Goal: Contribute content: Contribute content

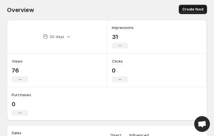
click at [191, 11] on span "Create feed" at bounding box center [193, 9] width 21 height 5
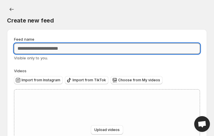
click at [76, 45] on input "Feed name" at bounding box center [107, 48] width 186 height 10
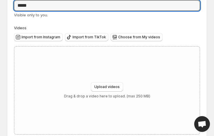
scroll to position [45, 0]
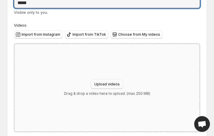
type input "*****"
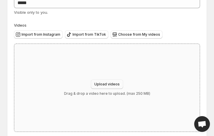
click at [108, 80] on button "Upload videos" at bounding box center [107, 83] width 32 height 9
click at [104, 85] on span "Upload videos" at bounding box center [106, 84] width 25 height 5
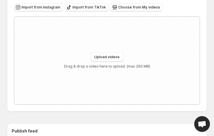
scroll to position [66, 0]
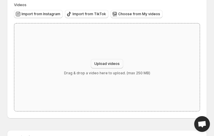
click at [105, 62] on span "Upload videos" at bounding box center [106, 63] width 25 height 5
type input "**********"
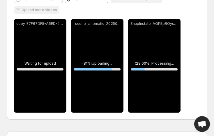
scroll to position [81, 0]
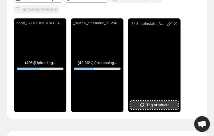
click at [157, 103] on span "Tag products" at bounding box center [157, 105] width 23 height 6
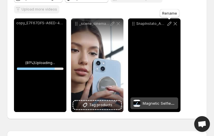
click at [169, 22] on icon at bounding box center [170, 24] width 6 height 6
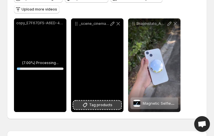
click at [108, 103] on span "Tag products" at bounding box center [100, 105] width 23 height 6
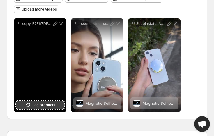
click at [40, 104] on span "Tag products" at bounding box center [43, 105] width 23 height 6
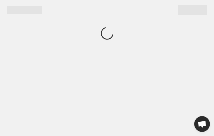
scroll to position [0, 0]
